Goal: Transaction & Acquisition: Purchase product/service

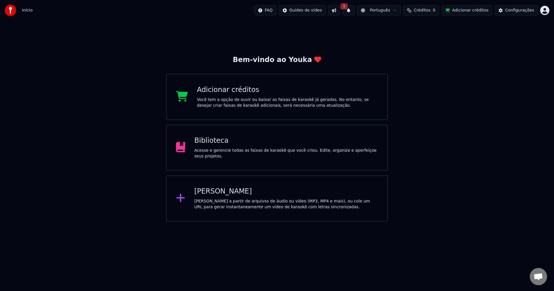
click at [348, 9] on span "1" at bounding box center [345, 6] width 8 height 6
click at [401, 30] on button "Atualizar" at bounding box center [397, 28] width 28 height 10
click at [189, 199] on div at bounding box center [183, 199] width 14 height 12
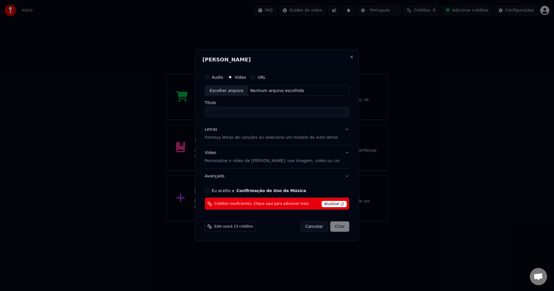
click at [210, 191] on button "Eu aceito a Confirmação de Uso da Música" at bounding box center [207, 191] width 5 height 5
click at [329, 206] on span "Atualizar" at bounding box center [334, 204] width 25 height 6
click at [334, 228] on div "Cancelar Criar" at bounding box center [325, 227] width 49 height 10
click at [302, 228] on button "Cancelar" at bounding box center [315, 227] width 28 height 10
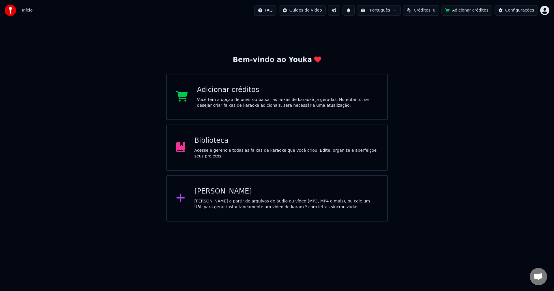
click at [232, 96] on div "Adicionar créditos Você tem a opção de ouvir ou baixar as faixas de karaokê já …" at bounding box center [287, 96] width 181 height 23
click at [221, 103] on div "Você tem a opção de ouvir ou baixar as faixas de karaokê já geradas. No entanto…" at bounding box center [287, 103] width 181 height 12
click at [455, 10] on button "Adicionar créditos" at bounding box center [467, 10] width 51 height 10
